Goal: Information Seeking & Learning: Learn about a topic

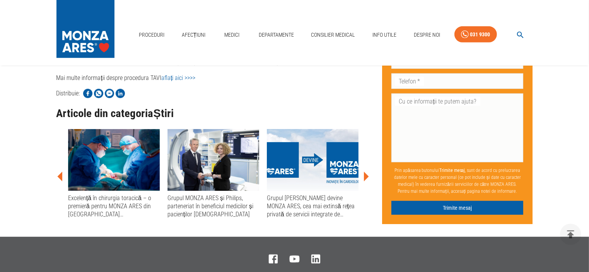
scroll to position [541, 0]
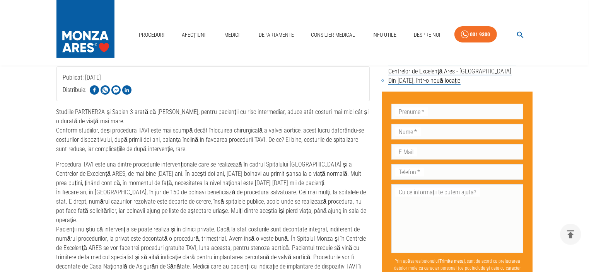
scroll to position [261, 0]
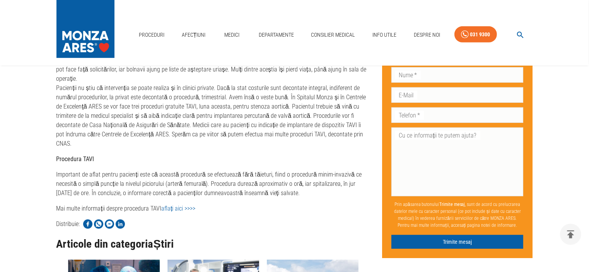
scroll to position [416, 0]
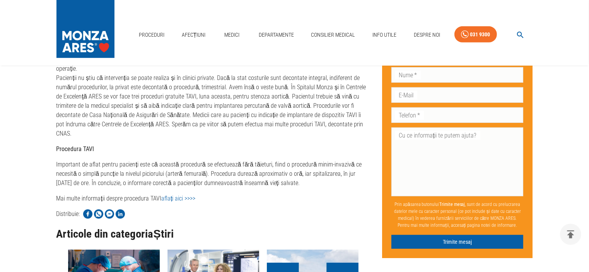
click at [187, 195] on link "aflați aici >>>>" at bounding box center [178, 198] width 34 height 7
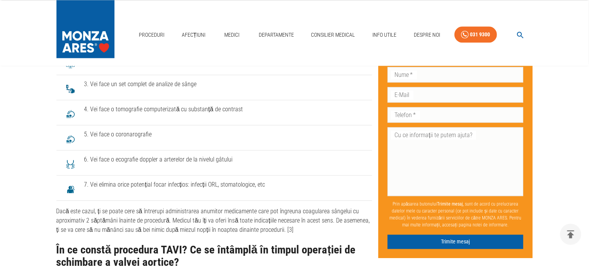
scroll to position [1547, 0]
